Goal: Complete application form

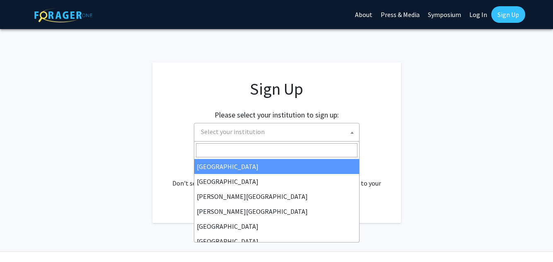
click at [245, 128] on span "Select your institution" at bounding box center [233, 131] width 64 height 8
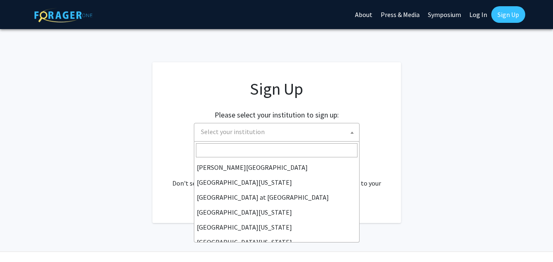
scroll to position [290, 0]
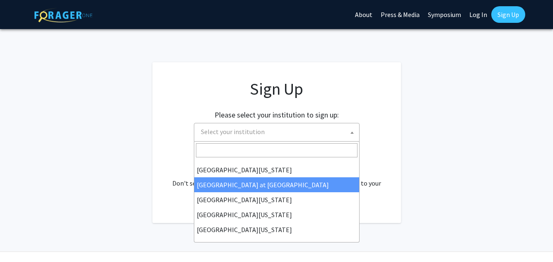
click at [206, 144] on input "Search" at bounding box center [277, 150] width 162 height 14
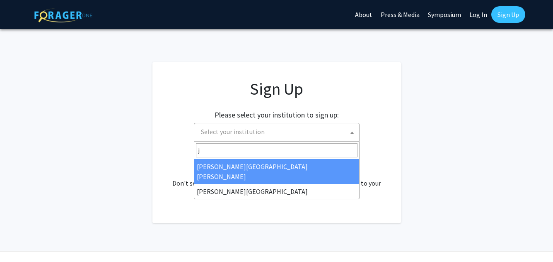
scroll to position [0, 0]
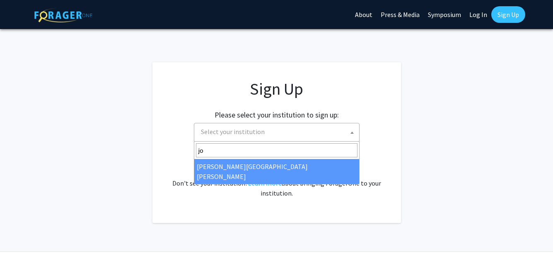
type input "jo"
select select "1"
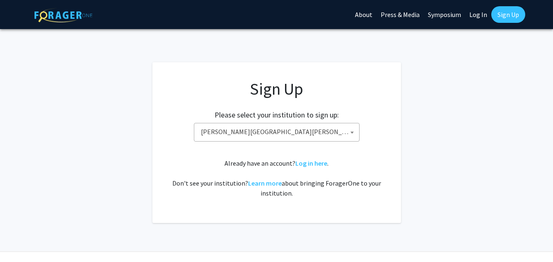
click at [218, 166] on div "Already have an account? Log in here . Don't see your institution? Learn more a…" at bounding box center [277, 178] width 216 height 40
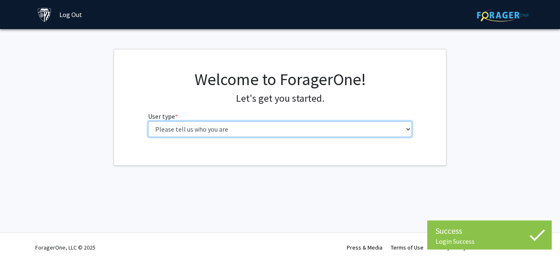
click at [271, 130] on select "Please tell us who you are Undergraduate Student Master's Student Doctoral Cand…" at bounding box center [280, 129] width 264 height 16
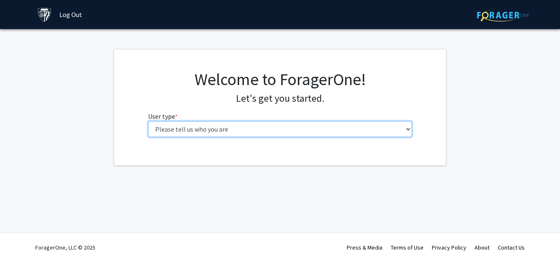
select select "2: masters"
click at [148, 121] on select "Please tell us who you are Undergraduate Student Master's Student Doctoral Cand…" at bounding box center [280, 129] width 264 height 16
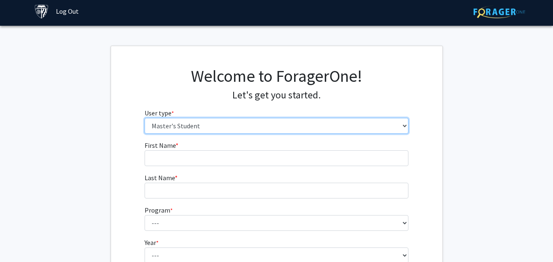
scroll to position [1, 0]
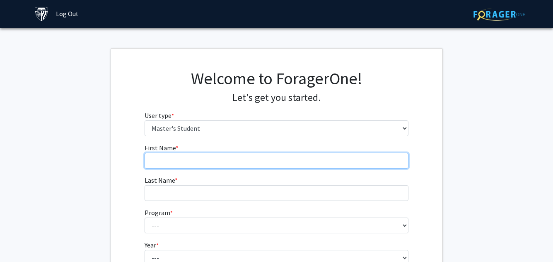
click at [187, 160] on input "First Name * required" at bounding box center [277, 161] width 264 height 16
type input "Asma-Ul-"
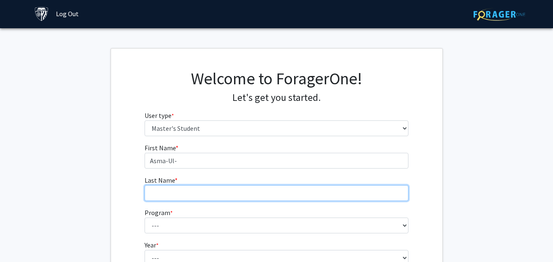
type input "Hosna"
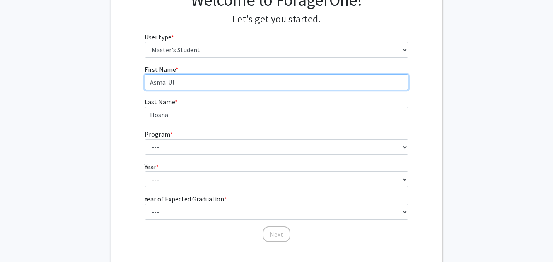
scroll to position [80, 0]
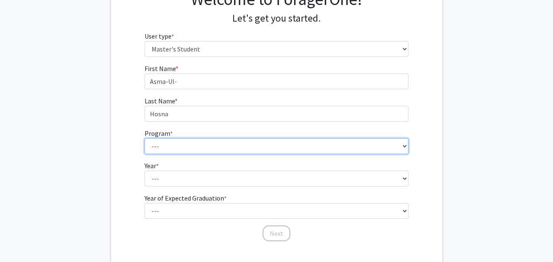
click at [356, 145] on select "--- Anatomy Education Applied and Computational Mathematics Applied Biomedical …" at bounding box center [277, 146] width 264 height 16
select select "60: 48"
click at [145, 138] on select "--- Anatomy Education Applied and Computational Mathematics Applied Biomedical …" at bounding box center [277, 146] width 264 height 16
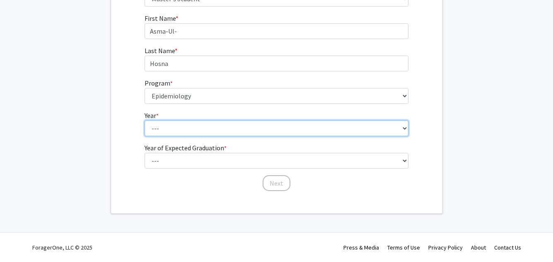
click at [274, 130] on select "--- First Year Second Year" at bounding box center [277, 128] width 264 height 16
select select "1: first_year"
click at [145, 120] on select "--- First Year Second Year" at bounding box center [277, 128] width 264 height 16
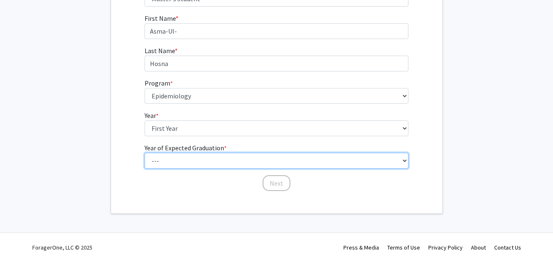
click at [223, 161] on select "--- 2025 2026 2027 2028 2029 2030 2031 2032 2033 2034" at bounding box center [277, 161] width 264 height 16
select select "3: 2027"
click at [145, 153] on select "--- 2025 2026 2027 2028 2029 2030 2031 2032 2033 2034" at bounding box center [277, 161] width 264 height 16
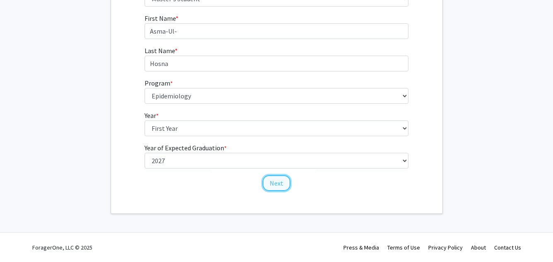
click at [279, 183] on button "Next" at bounding box center [277, 183] width 28 height 16
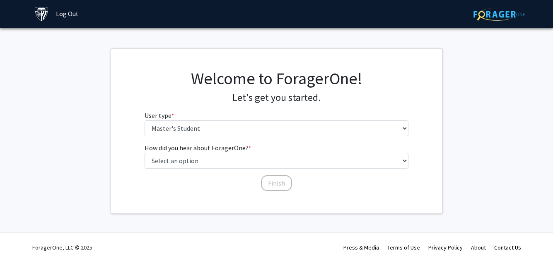
scroll to position [1, 0]
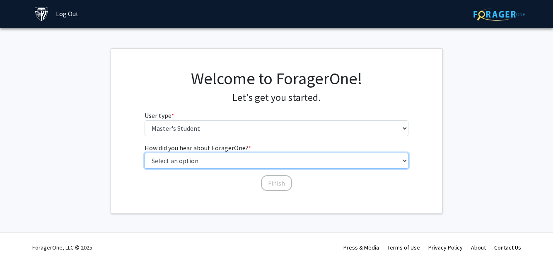
click at [335, 162] on select "Select an option Peer/student recommendation Faculty/staff recommendation Unive…" at bounding box center [277, 161] width 264 height 16
select select "3: university_website"
click at [145, 153] on select "Select an option Peer/student recommendation Faculty/staff recommendation Unive…" at bounding box center [277, 161] width 264 height 16
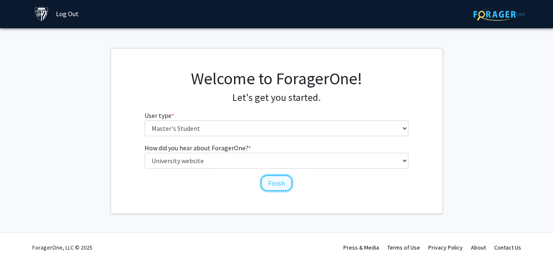
click at [276, 190] on button "Finish" at bounding box center [276, 183] width 31 height 16
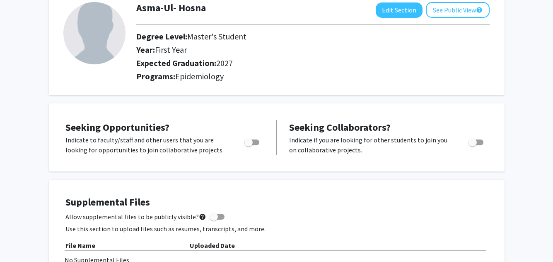
scroll to position [53, 0]
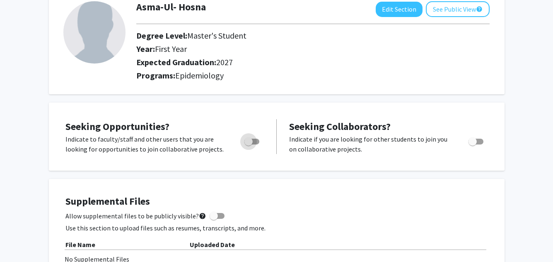
click at [259, 142] on span "Toggle" at bounding box center [252, 141] width 15 height 6
click at [249, 144] on input "Are you actively seeking opportunities?" at bounding box center [248, 144] width 0 height 0
checkbox input "true"
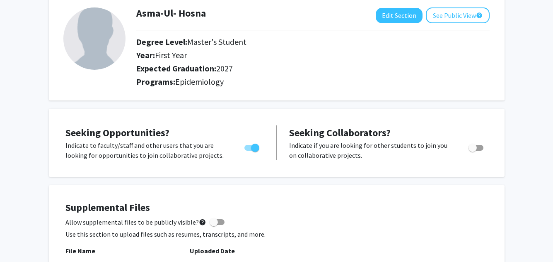
scroll to position [0, 0]
